Goal: Transaction & Acquisition: Register for event/course

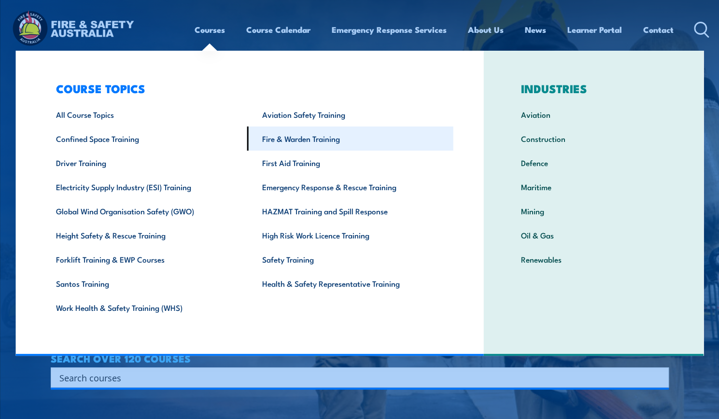
click at [339, 139] on link "Fire & Warden Training" at bounding box center [350, 138] width 206 height 24
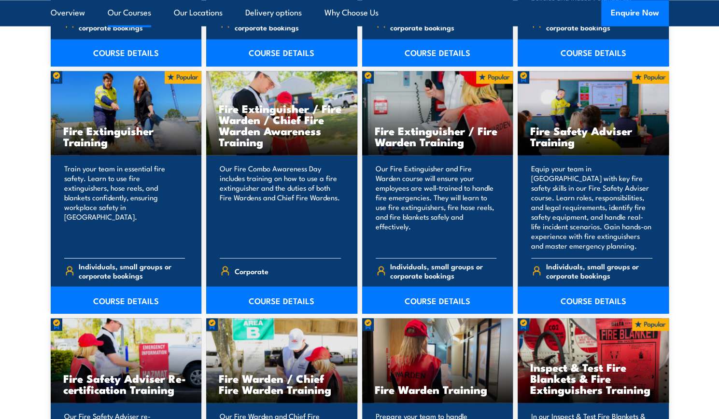
scroll to position [1014, 0]
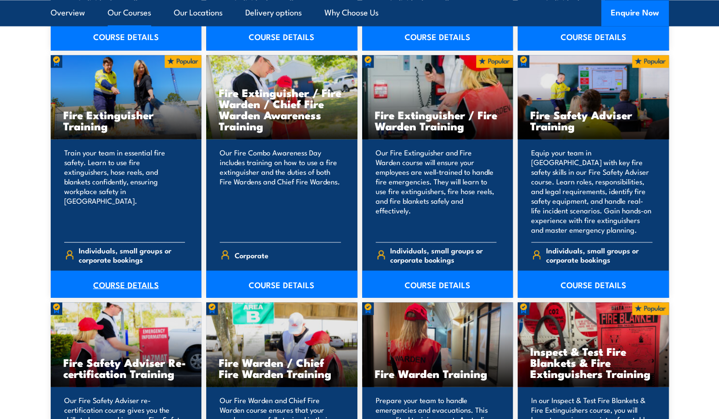
click at [140, 285] on link "COURSE DETAILS" at bounding box center [126, 283] width 151 height 27
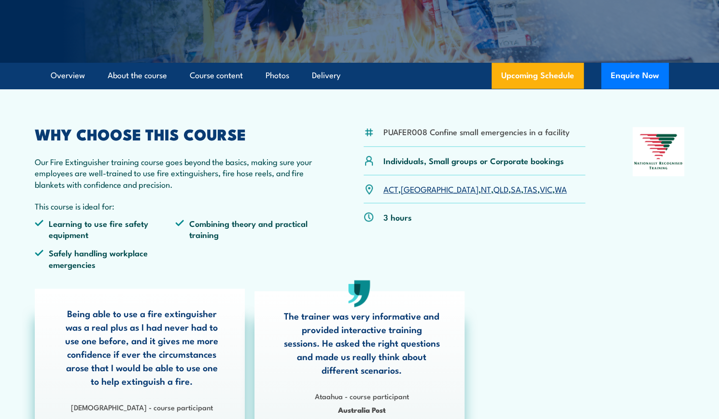
scroll to position [241, 0]
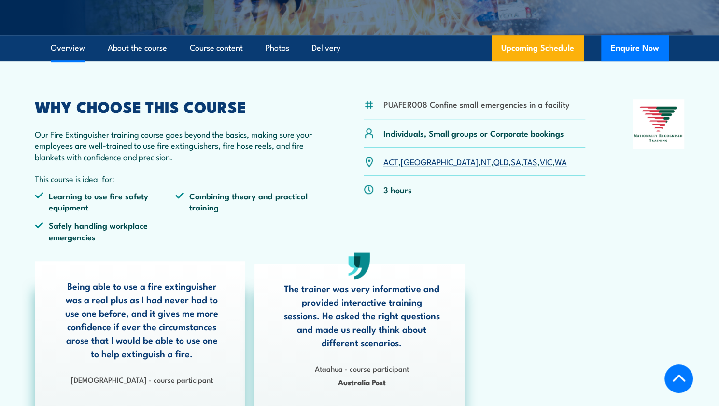
click at [540, 162] on link "VIC" at bounding box center [546, 161] width 13 height 12
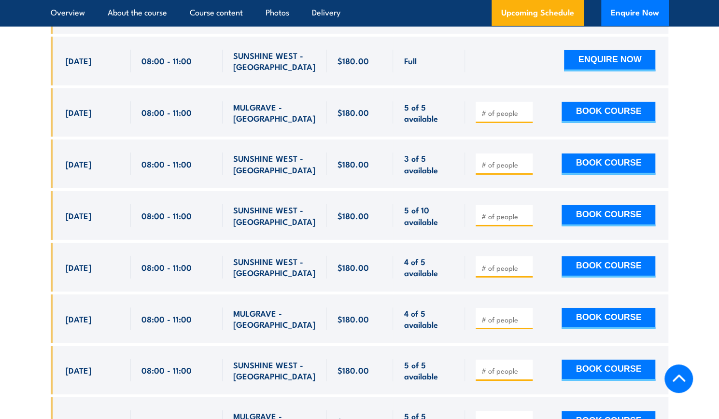
scroll to position [1813, 0]
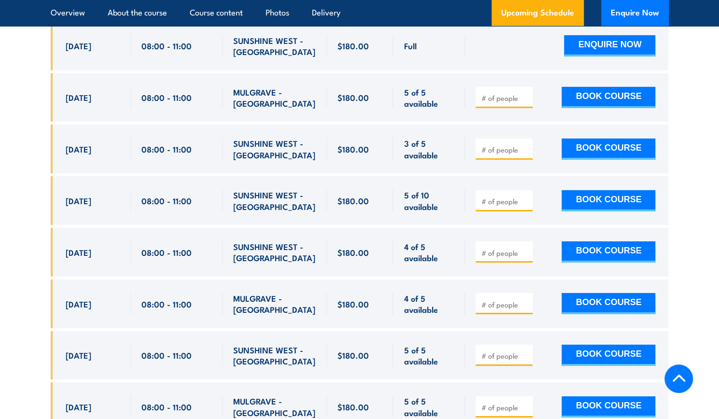
click at [490, 145] on input "number" at bounding box center [505, 150] width 48 height 10
type input "1"
click at [580, 139] on button "BOOK COURSE" at bounding box center [608, 149] width 94 height 21
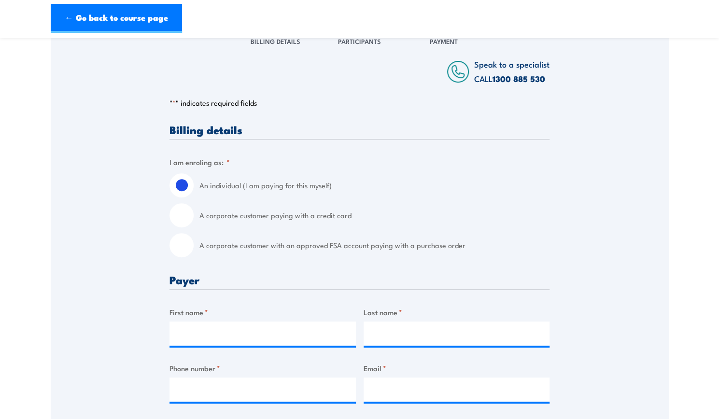
scroll to position [145, 0]
click at [183, 244] on input "A corporate customer with an approved FSA account paying with a purchase order" at bounding box center [181, 245] width 24 height 24
radio input "true"
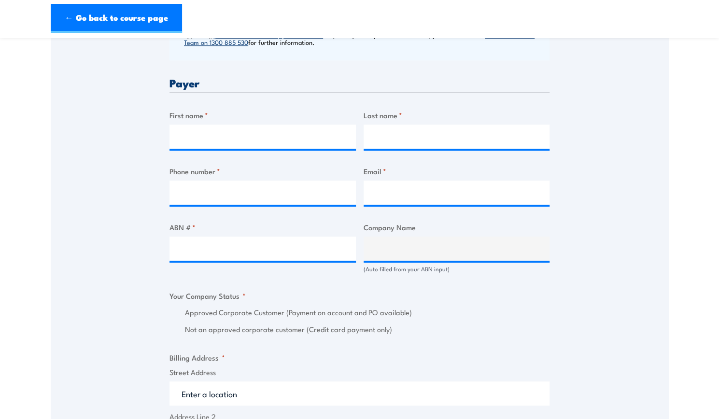
scroll to position [434, 0]
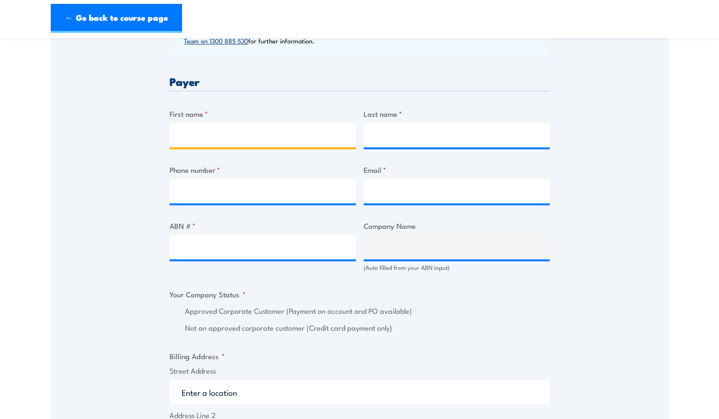
click at [201, 134] on input "First name *" at bounding box center [262, 135] width 186 height 24
type input "Georgia"
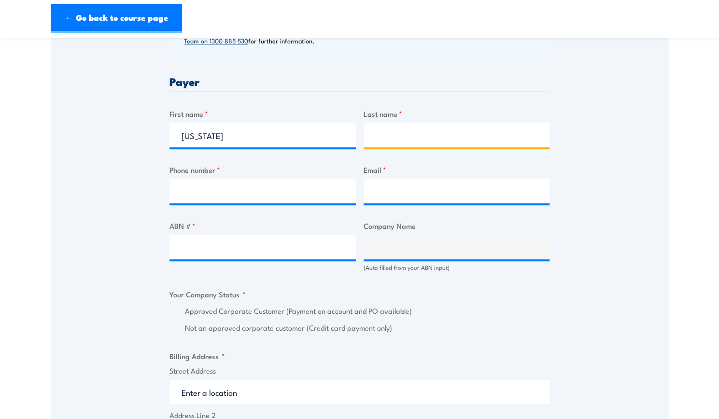
click at [390, 134] on input "Last name *" at bounding box center [457, 135] width 186 height 24
type input "Cooke"
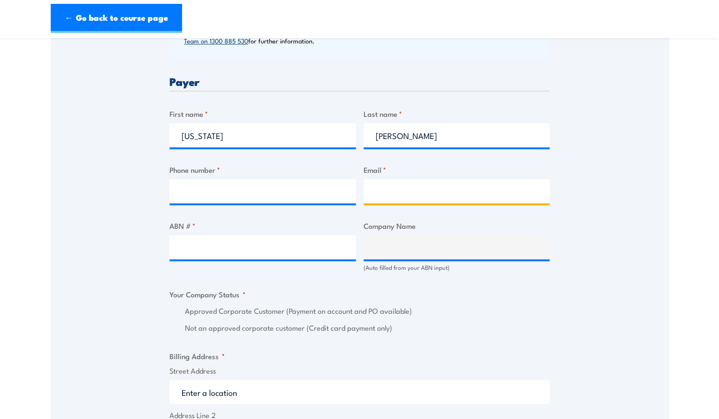
click at [394, 200] on input "Email *" at bounding box center [457, 191] width 186 height 24
type input "accounts@grilld.com.au"
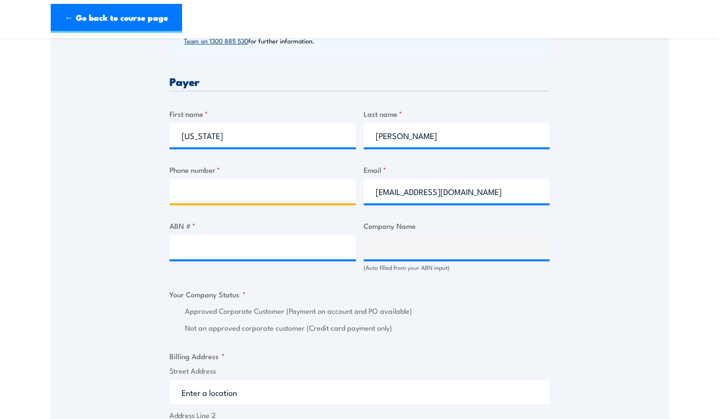
click at [331, 180] on input "Phone number *" at bounding box center [262, 191] width 186 height 24
type input "0400364004"
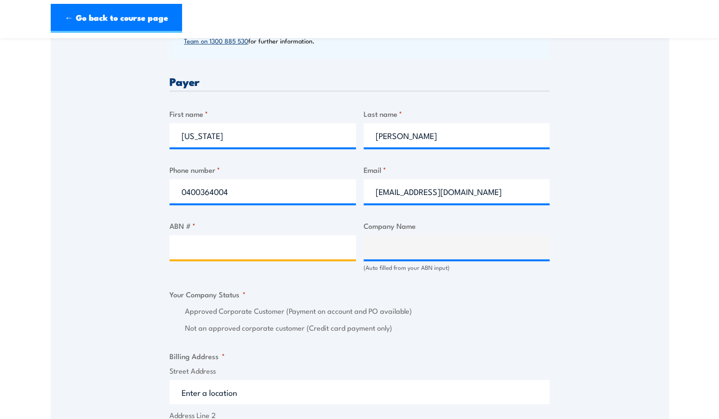
click at [327, 249] on input "ABN # *" at bounding box center [262, 247] width 186 height 24
paste input "17 106 297 394"
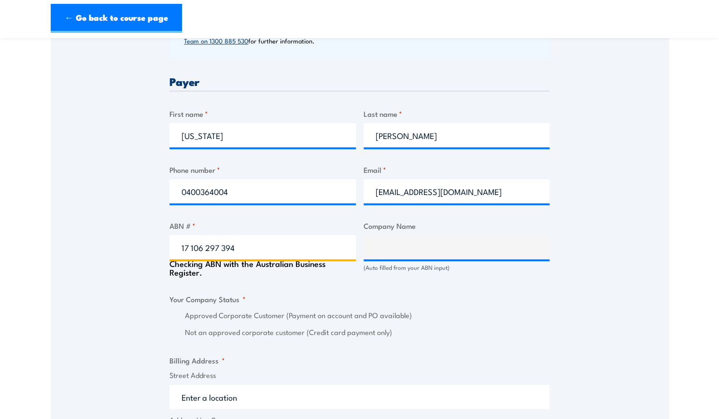
type input "17 106 297 394"
click at [644, 319] on div "Speak to a specialist CALL 1300 885 530 CALL 1300 885 530 " * " indicates requi…" at bounding box center [360, 268] width 618 height 1070
type input "GRILL'D PTY LTD"
radio input "true"
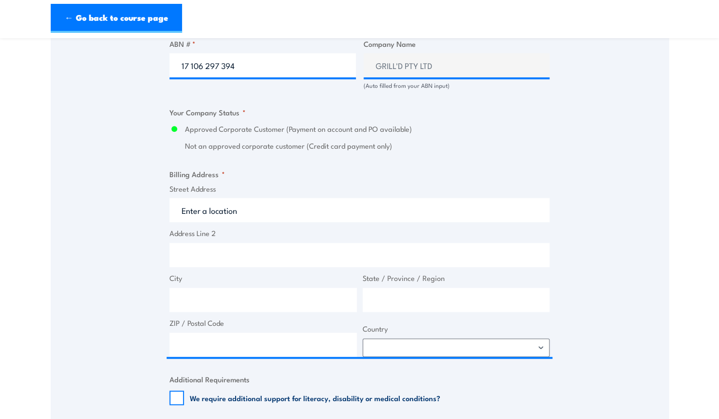
scroll to position [618, 0]
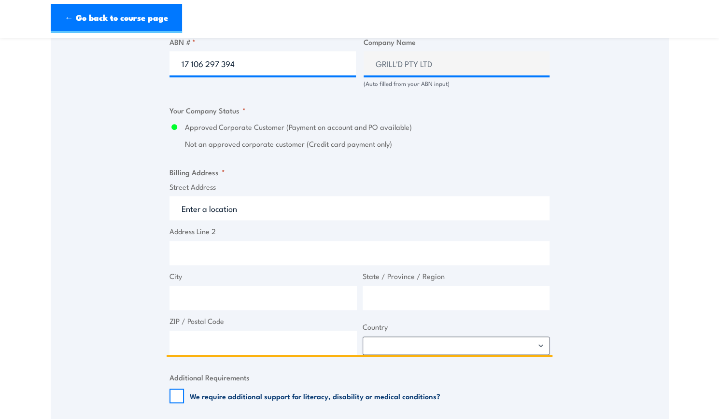
click at [234, 214] on input "Street Address" at bounding box center [359, 208] width 380 height 24
paste input "r Level 1&2 South Building 8 658 Church St"
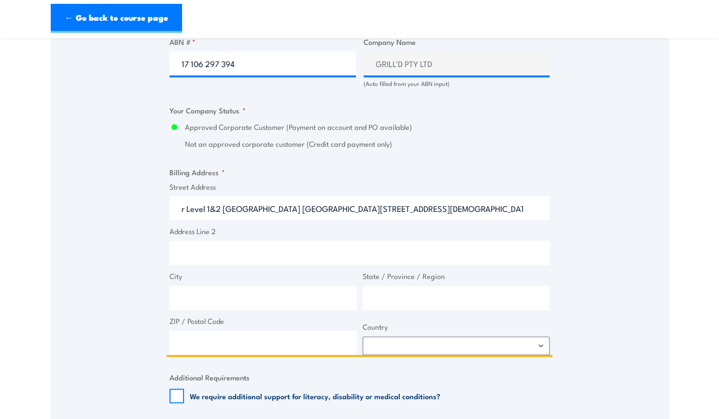
click at [187, 207] on input "r Level 1&2 South Building 8 658 Church St" at bounding box center [359, 208] width 380 height 24
type input "Level 1&2 South Building 8 658 Church St"
click at [195, 292] on input "City" at bounding box center [262, 298] width 187 height 24
type input "Melbourne"
click at [210, 341] on input "ZIP / Postal Code" at bounding box center [262, 343] width 187 height 24
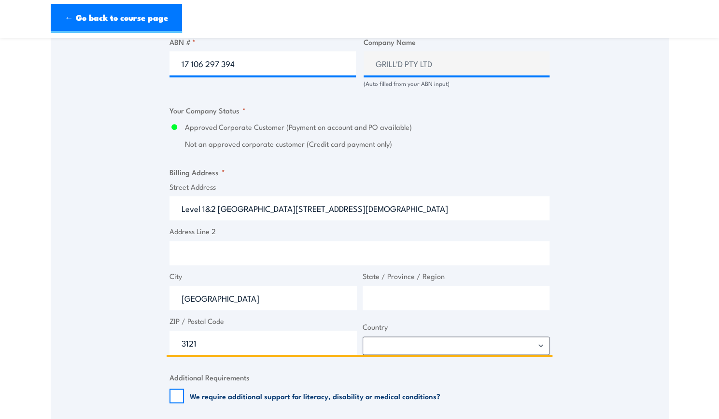
type input "3121"
click at [395, 301] on input "State / Province / Region" at bounding box center [456, 298] width 187 height 24
type input "Victoria"
click at [416, 340] on select "Afghanistan Albania Algeria American Samoa Andorra Angola Anguilla Antarctica A…" at bounding box center [456, 345] width 187 height 18
select select "Australia"
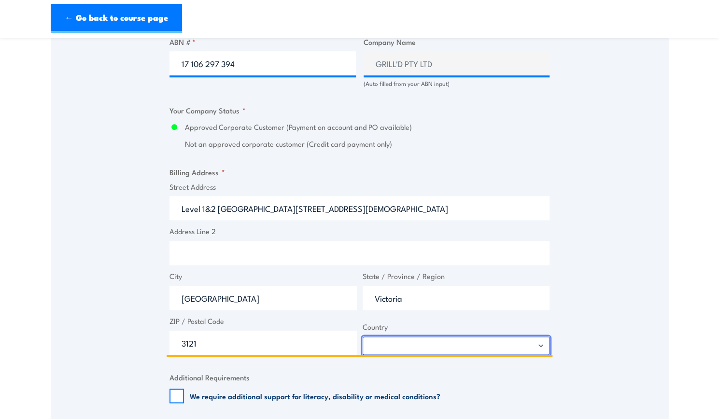
click at [363, 336] on select "Afghanistan Albania Algeria American Samoa Andorra Angola Anguilla Antarctica A…" at bounding box center [456, 345] width 187 height 18
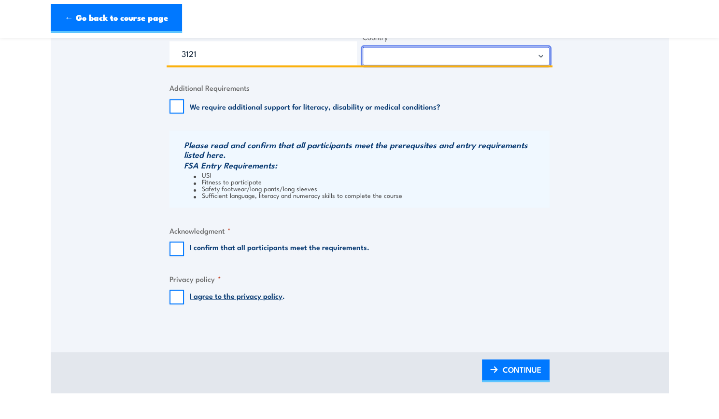
scroll to position [909, 0]
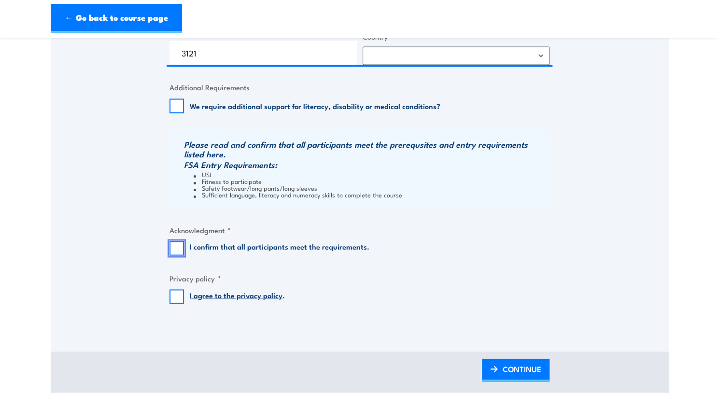
click at [176, 248] on input "I confirm that all participants meet the requirements." at bounding box center [176, 248] width 14 height 14
checkbox input "true"
click at [171, 294] on input "I agree to the privacy policy ." at bounding box center [176, 296] width 14 height 14
checkbox input "true"
click at [523, 373] on span "CONTINUE" at bounding box center [522, 369] width 39 height 26
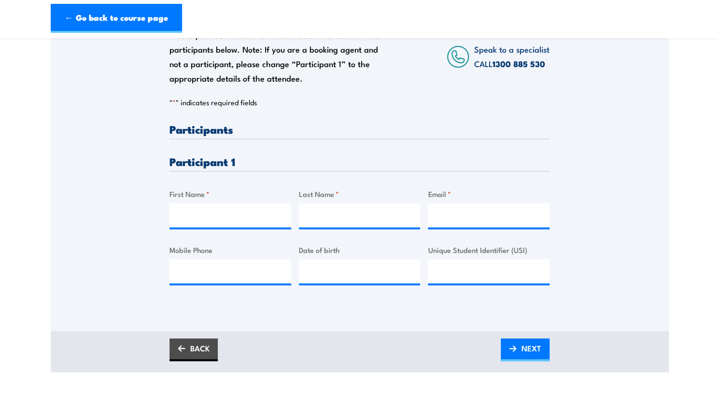
scroll to position [173, 0]
click at [236, 221] on input "First Name *" at bounding box center [230, 216] width 122 height 24
type input "Georgia"
click at [324, 219] on input "Last Name *" at bounding box center [360, 216] width 122 height 24
type input "Cooke"
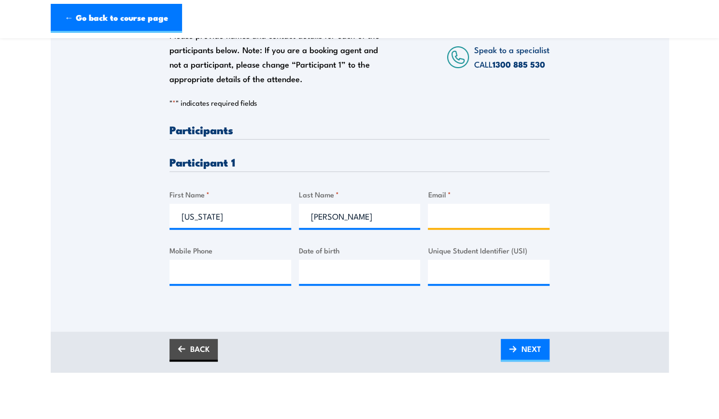
click at [502, 216] on input "Email *" at bounding box center [489, 216] width 122 height 24
type input "georgiacooke4@outlook.com"
click at [496, 266] on input "Unique Student Identifier (USI)" at bounding box center [489, 272] width 122 height 24
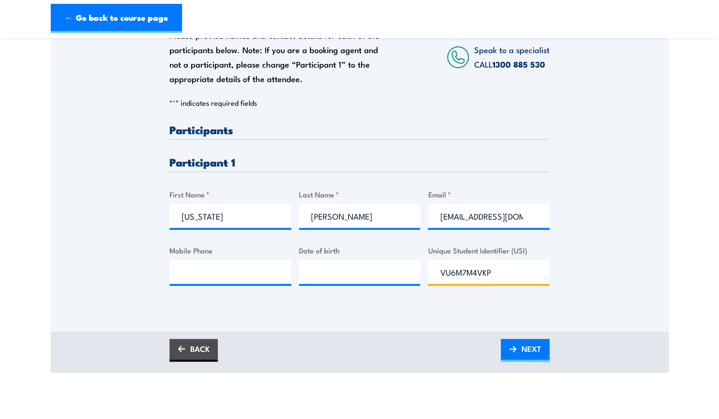
drag, startPoint x: 495, startPoint y: 271, endPoint x: 430, endPoint y: 270, distance: 65.7
click at [430, 270] on input "VU6M7M4VKP" at bounding box center [489, 272] width 122 height 24
type input "VU6M7M4VKP"
click at [436, 305] on div "Please provide names and contact details for each of the participants below. No…" at bounding box center [360, 162] width 618 height 337
click at [534, 345] on span "NEXT" at bounding box center [531, 349] width 20 height 26
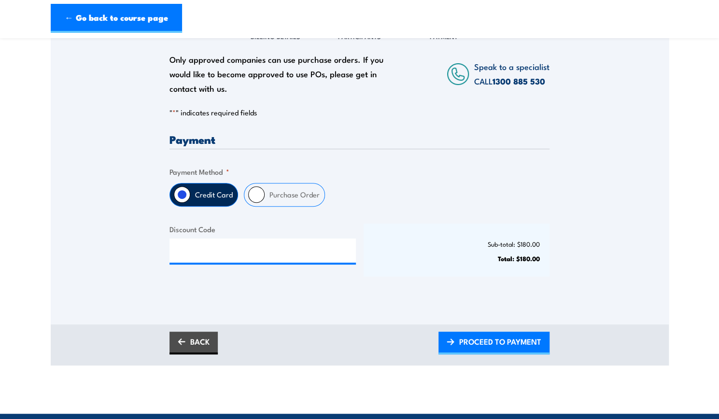
scroll to position [150, 0]
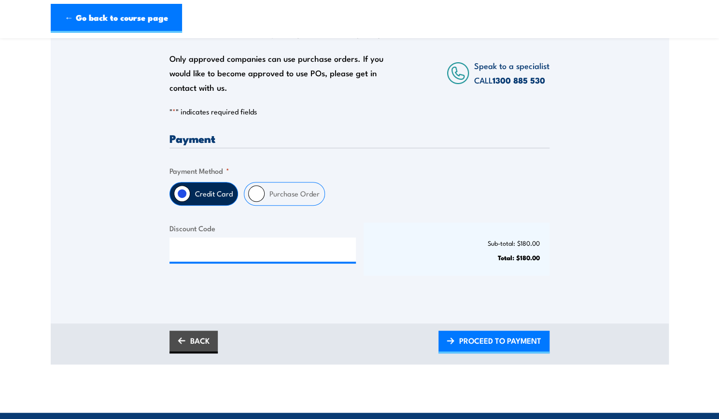
click at [256, 196] on input "Purchase Order" at bounding box center [256, 193] width 16 height 16
radio input "true"
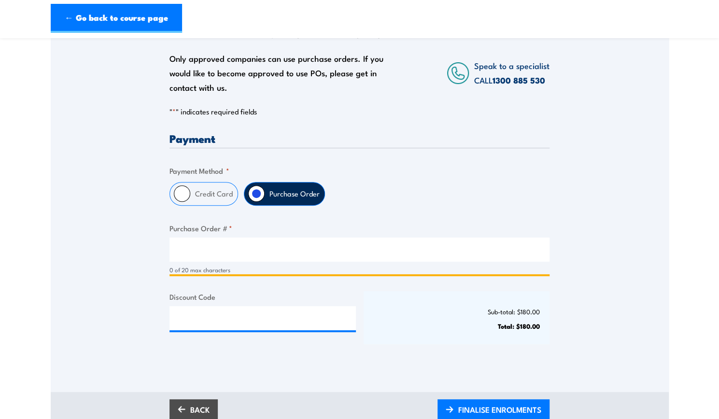
click at [232, 239] on input "Purchase Order # *" at bounding box center [359, 250] width 380 height 24
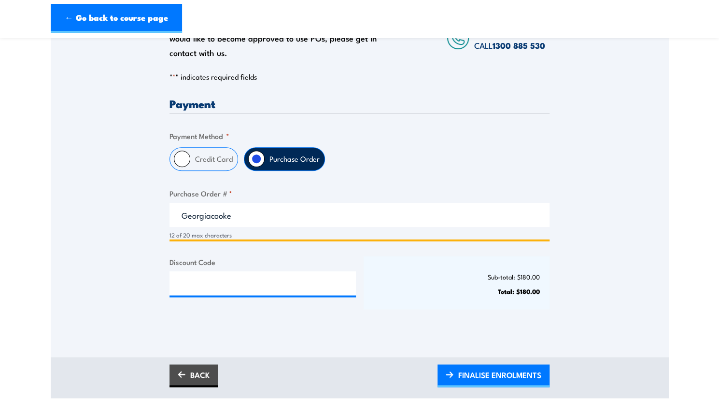
scroll to position [185, 0]
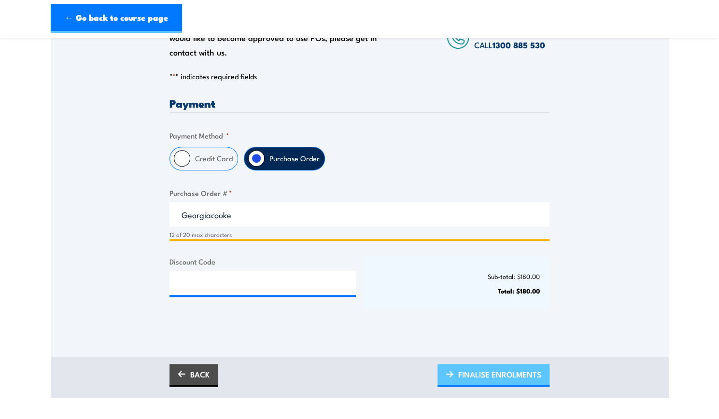
type input "Georgiacooke"
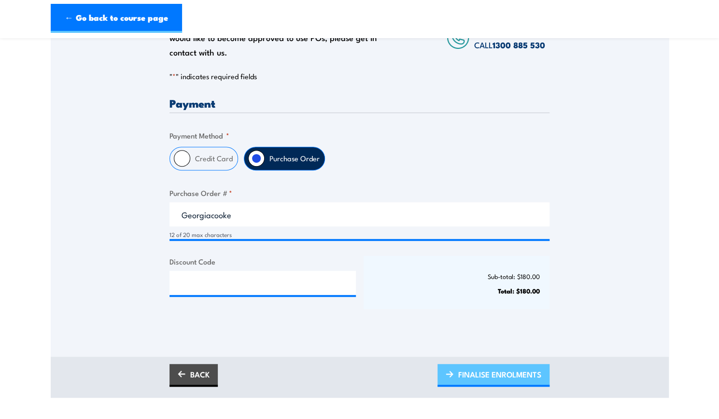
click at [467, 377] on span "FINALISE ENROLMENTS" at bounding box center [499, 375] width 83 height 26
